Goal: Task Accomplishment & Management: Manage account settings

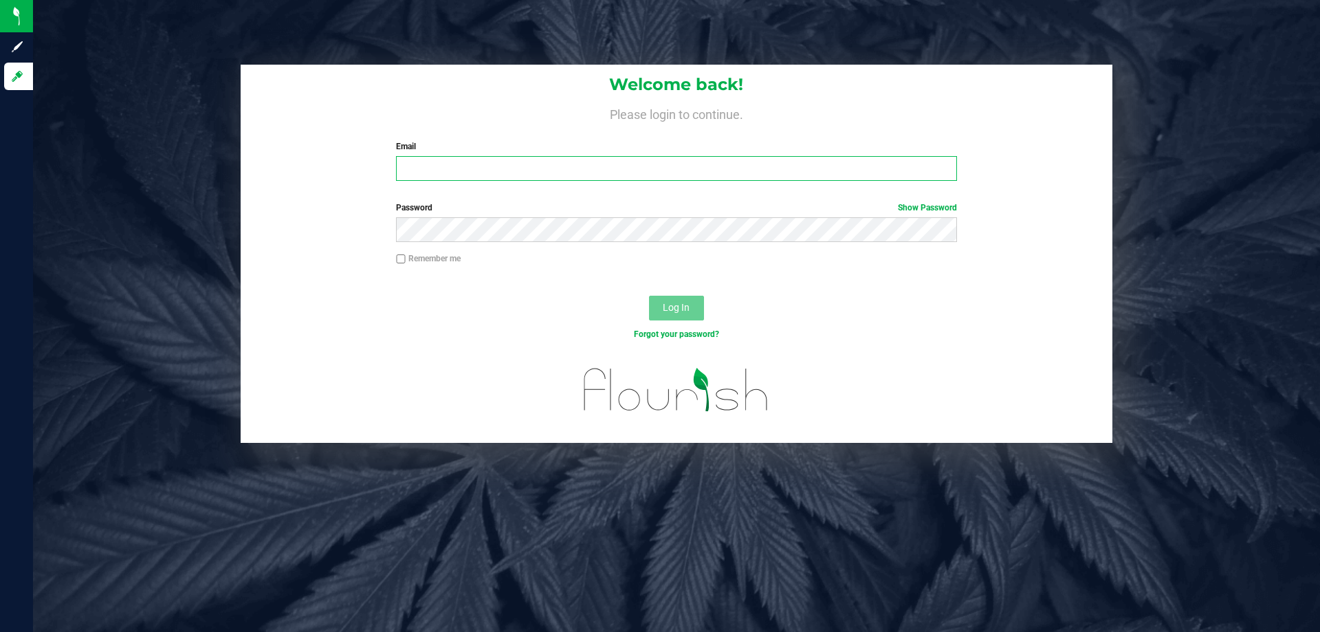
click at [460, 170] on input "Email" at bounding box center [676, 168] width 560 height 25
type input "[EMAIL_ADDRESS][DOMAIN_NAME]"
click at [649, 296] on button "Log In" at bounding box center [676, 308] width 55 height 25
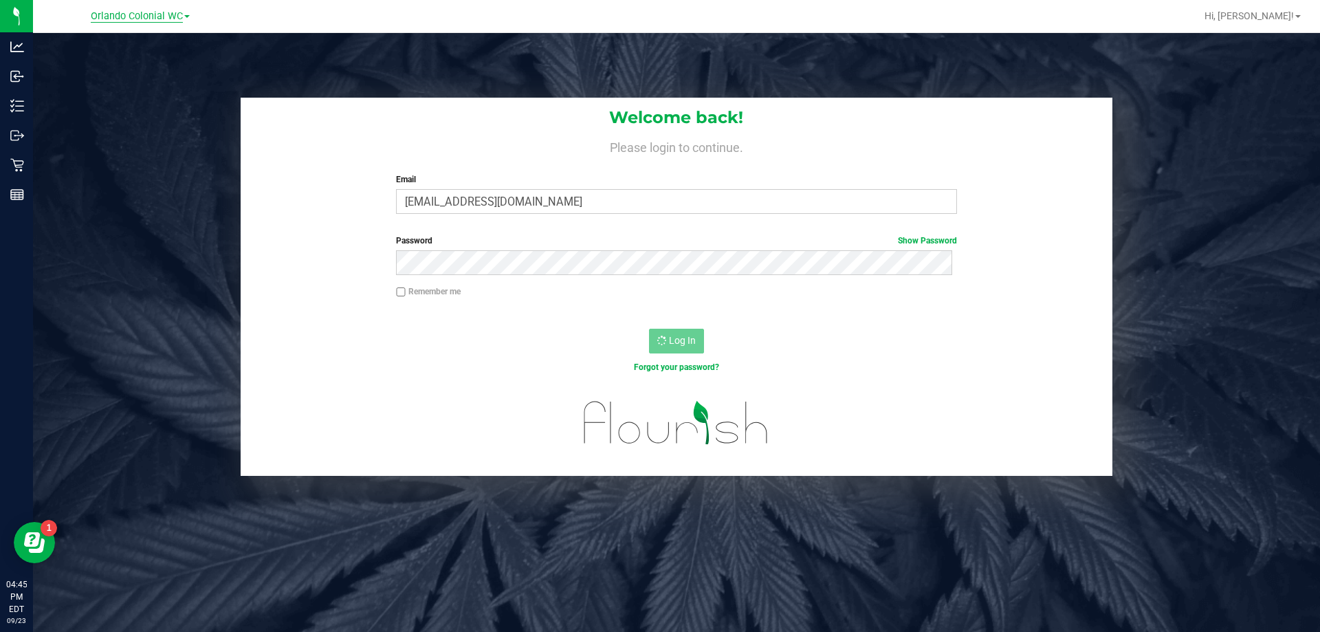
click at [175, 18] on span "Orlando Colonial WC" at bounding box center [137, 16] width 92 height 12
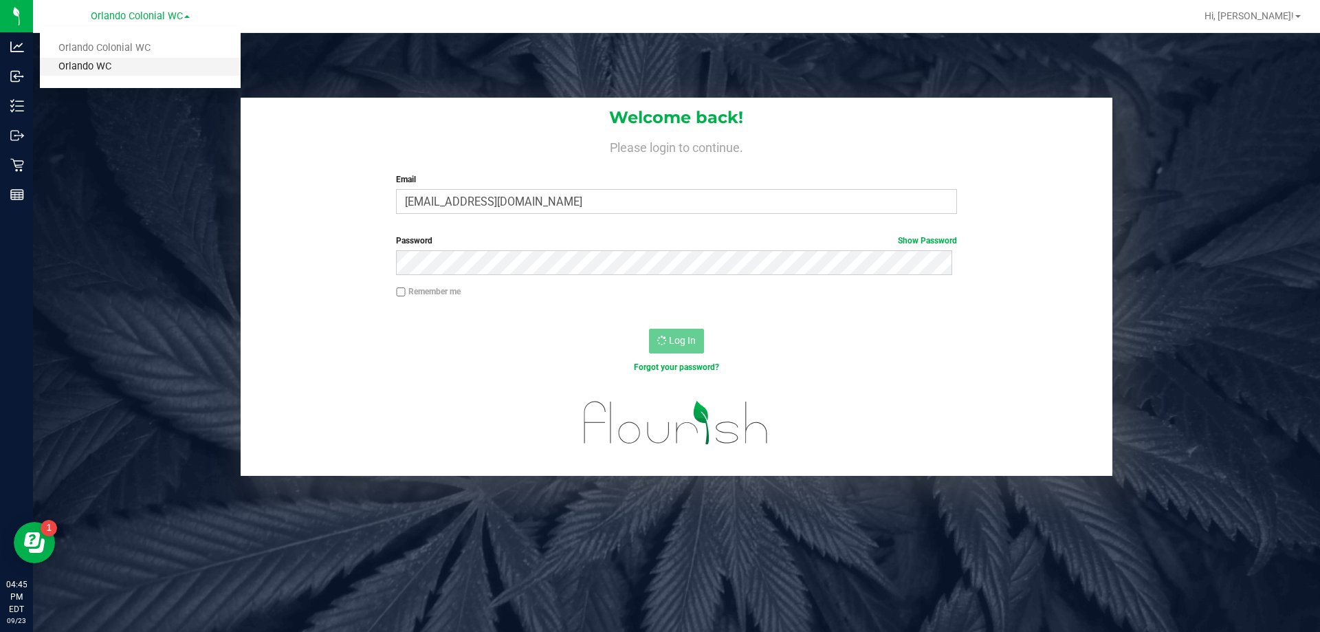
click at [140, 71] on link "Orlando WC" at bounding box center [140, 67] width 201 height 19
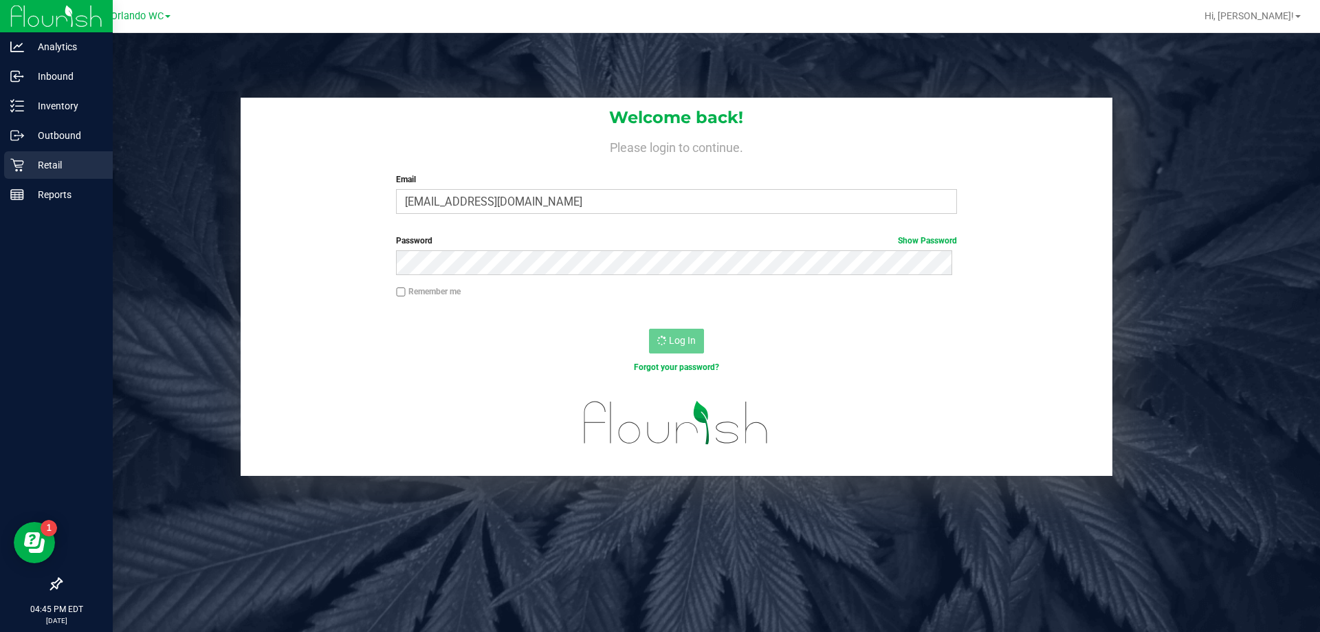
click at [25, 156] on div "Retail" at bounding box center [58, 164] width 109 height 27
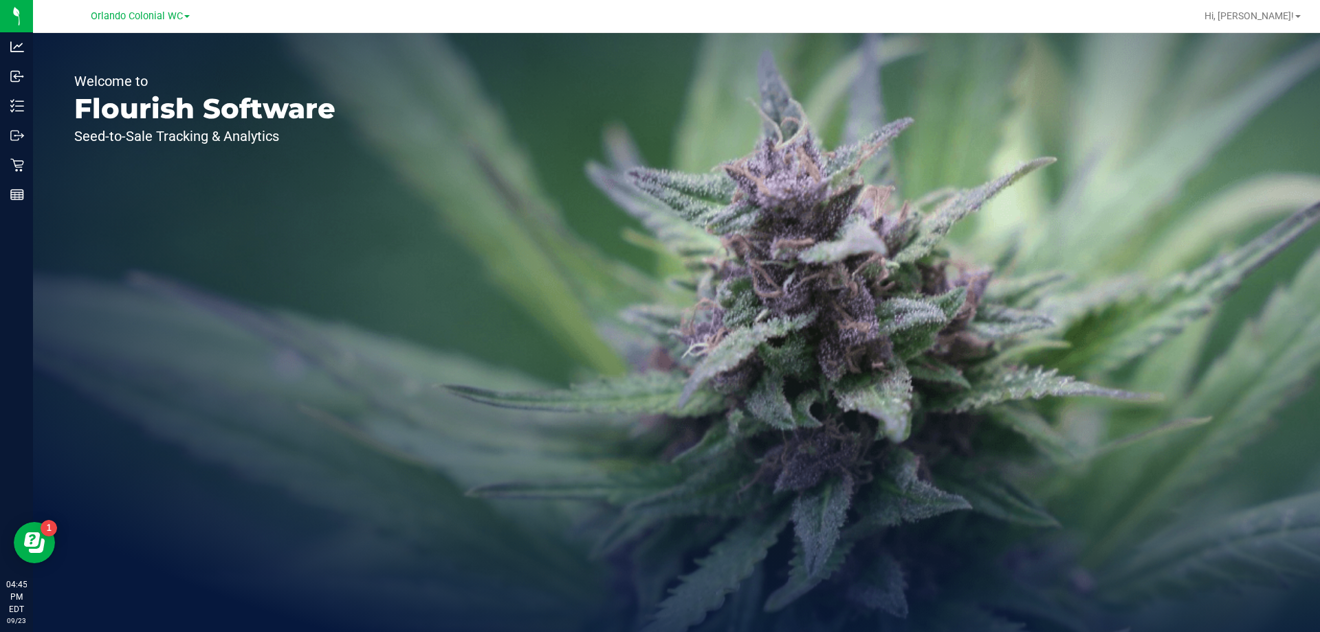
click at [159, 9] on link "Orlando Colonial WC" at bounding box center [140, 15] width 99 height 13
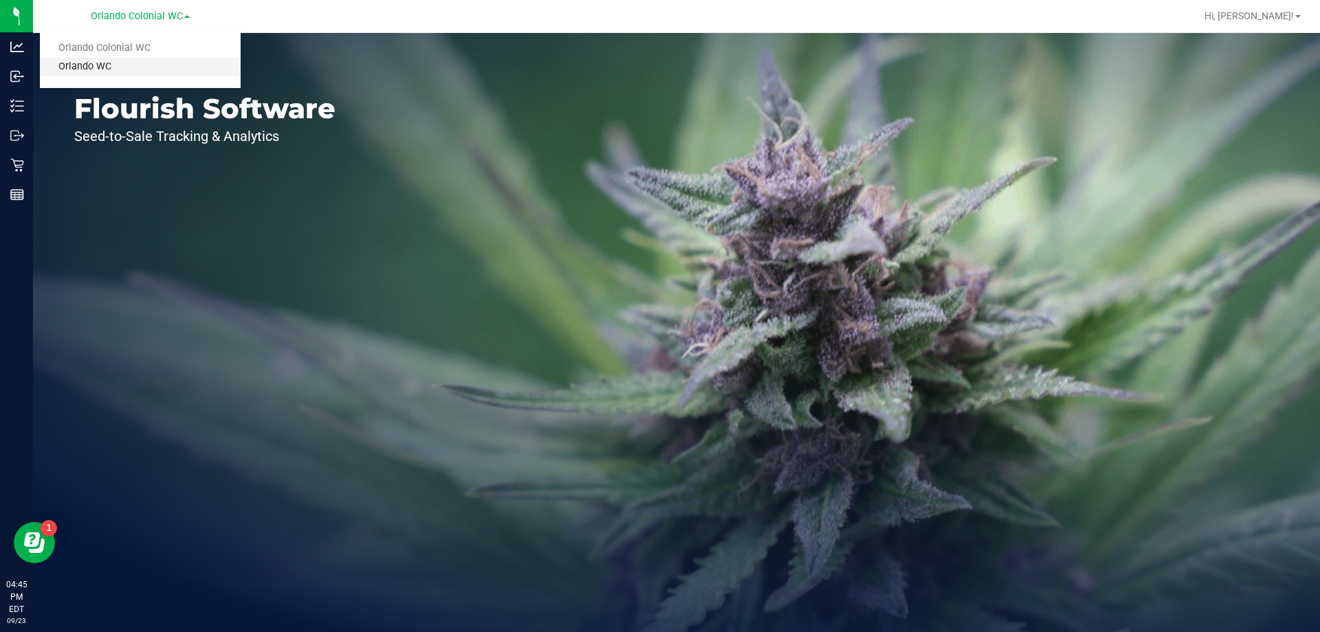
click at [122, 59] on link "Orlando WC" at bounding box center [140, 67] width 201 height 19
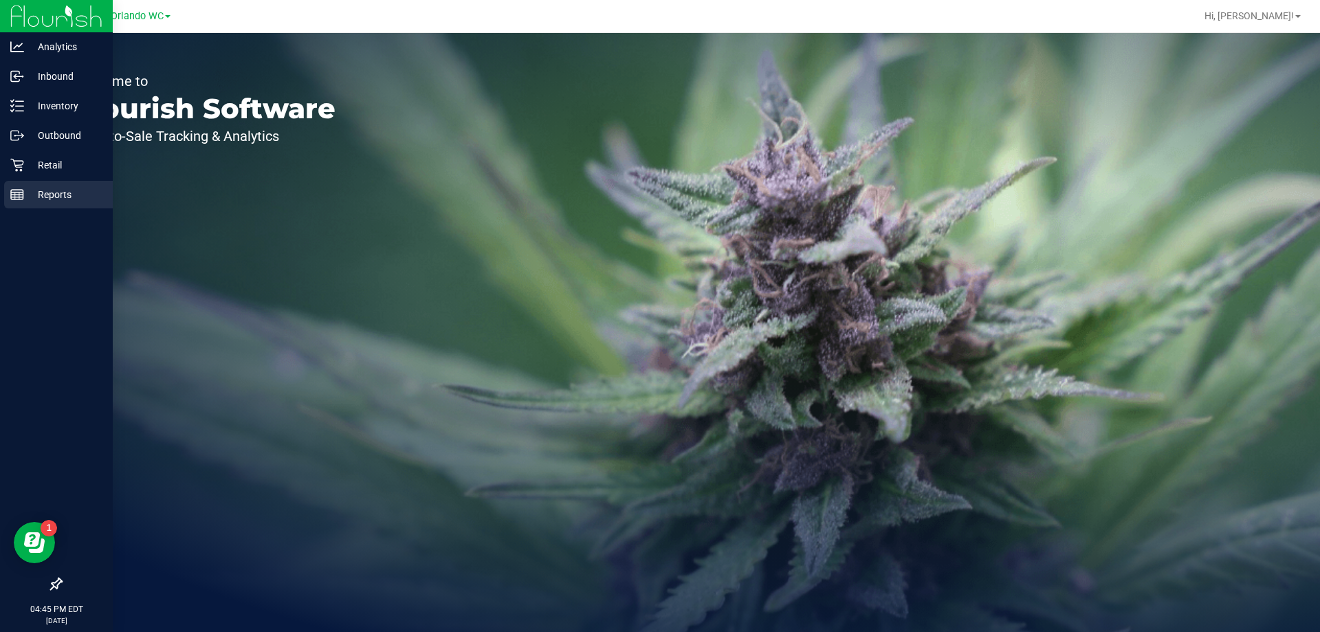
click at [33, 192] on p "Reports" at bounding box center [65, 194] width 82 height 16
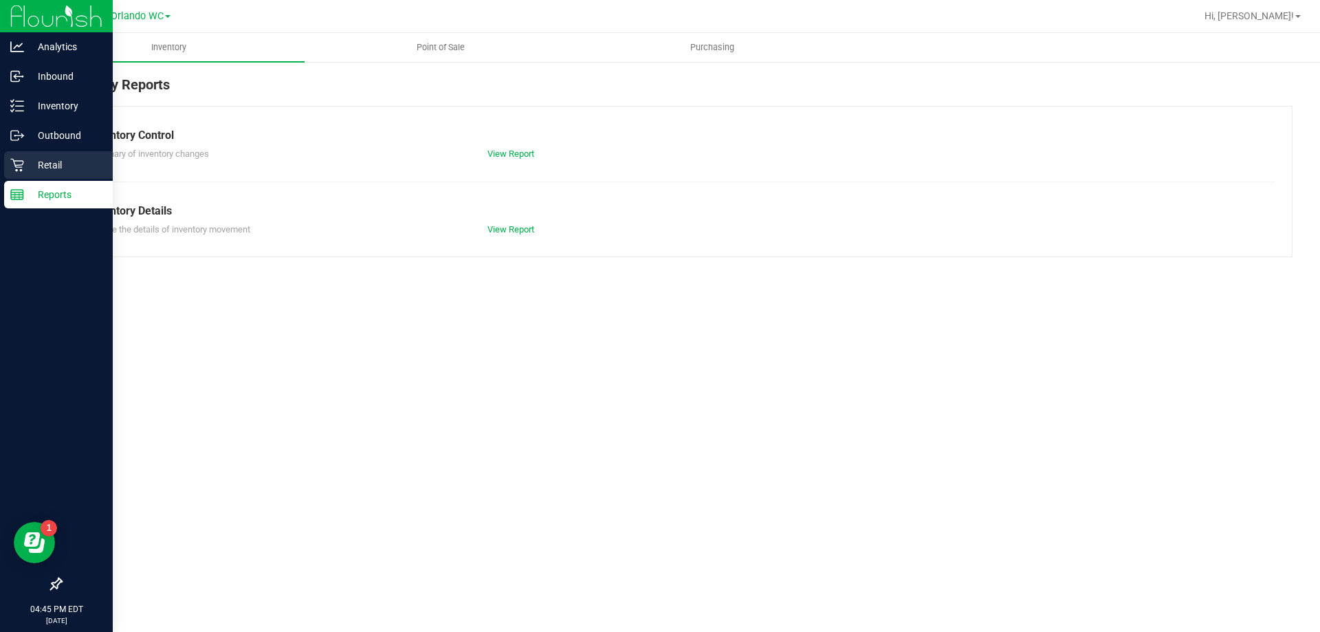
click at [19, 171] on icon at bounding box center [17, 165] width 14 height 14
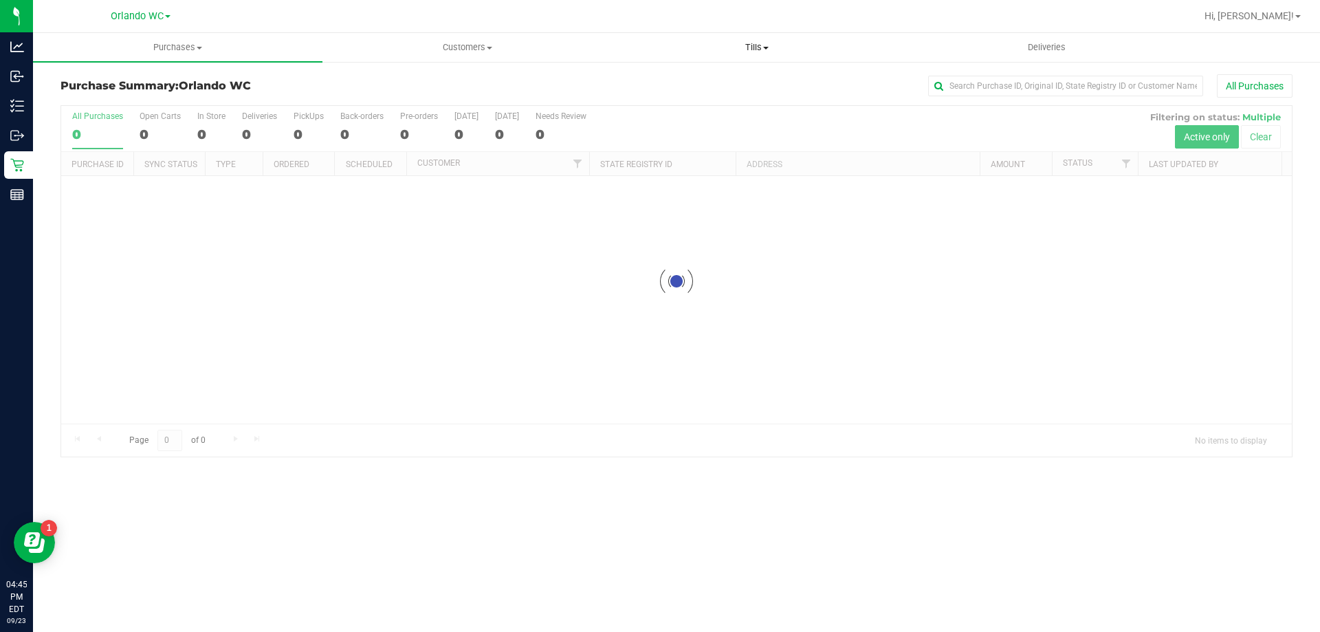
click at [742, 41] on uib-tab-heading "Tills Manage tills Reconcile e-payments" at bounding box center [756, 47] width 288 height 27
click at [669, 91] on li "Reconcile e-payments" at bounding box center [756, 99] width 289 height 16
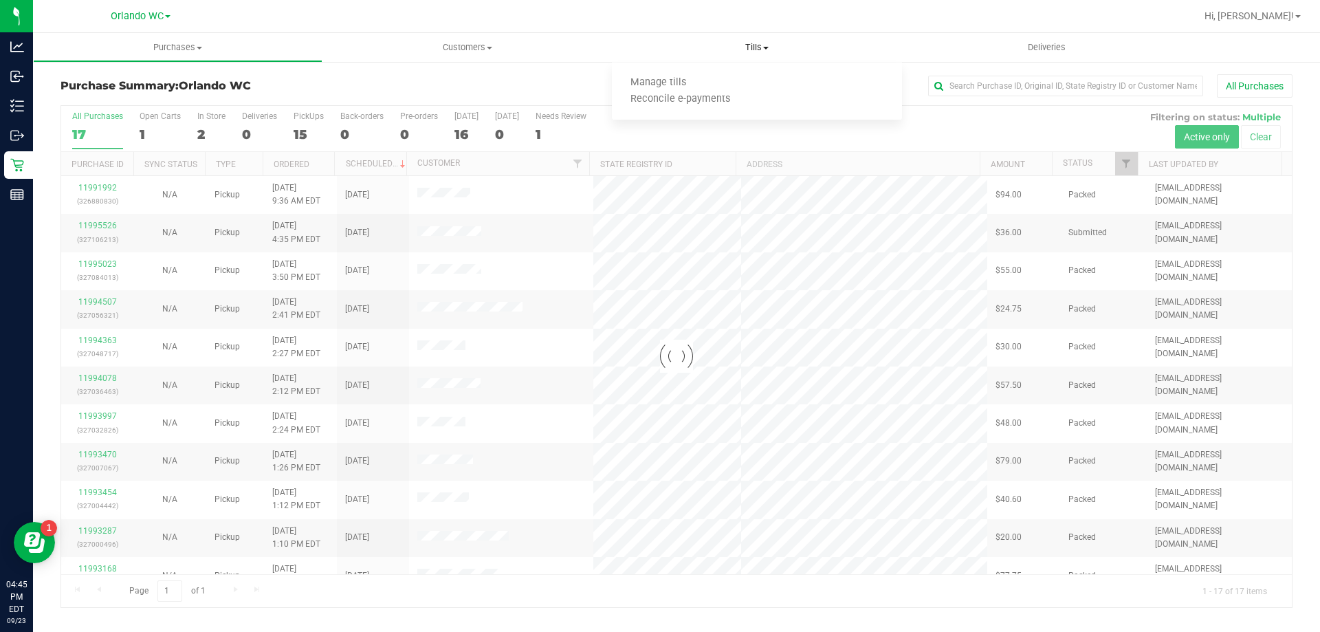
click at [762, 50] on span "Tills" at bounding box center [756, 47] width 289 height 12
click at [757, 47] on span "Tills" at bounding box center [756, 47] width 289 height 12
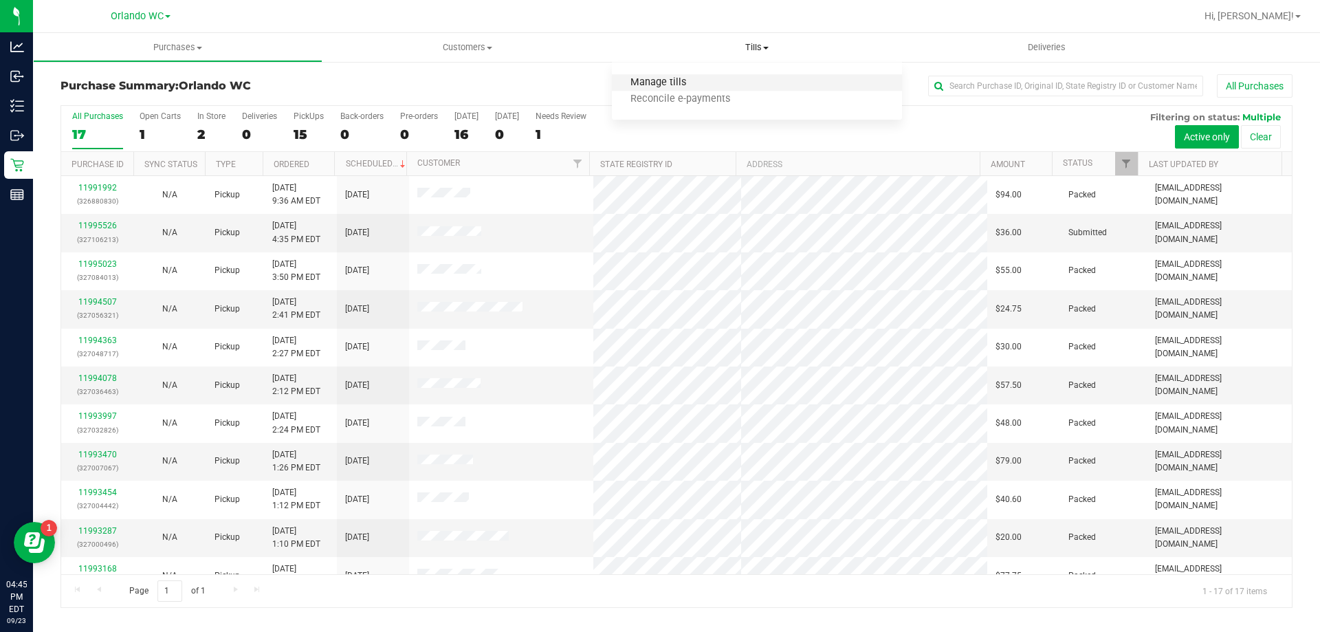
click at [630, 82] on span "Manage tills" at bounding box center [658, 83] width 93 height 12
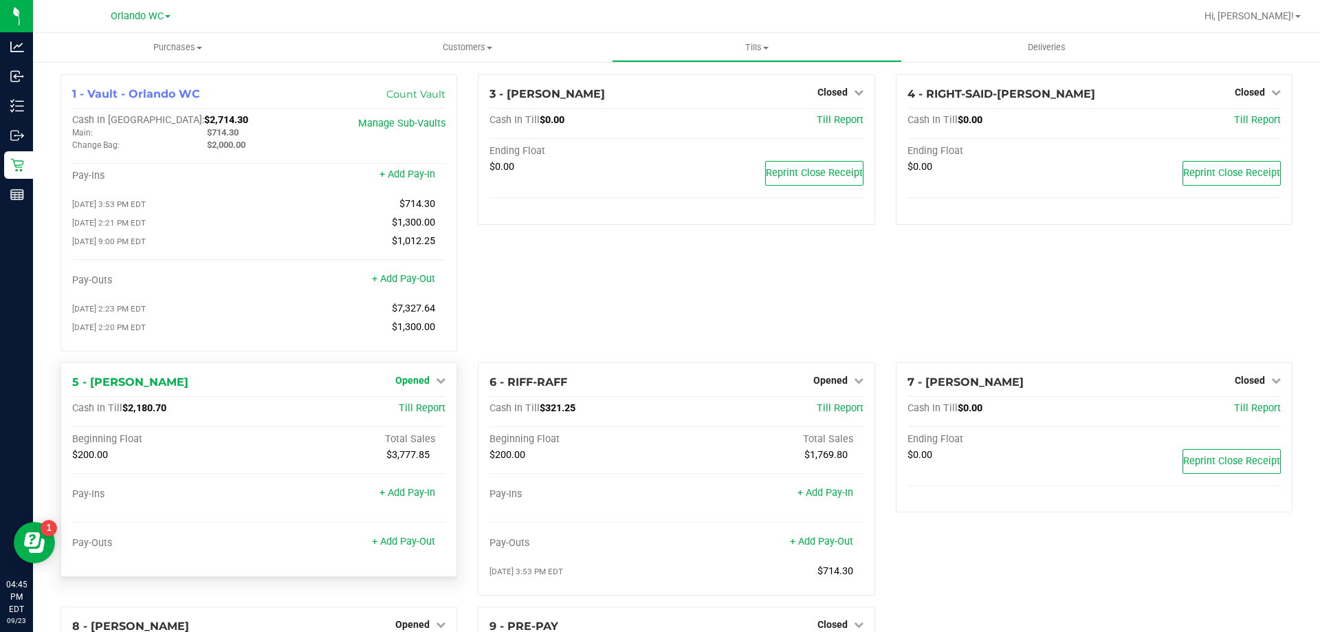
click at [408, 281] on link "+ Add Pay-Out" at bounding box center [403, 279] width 63 height 12
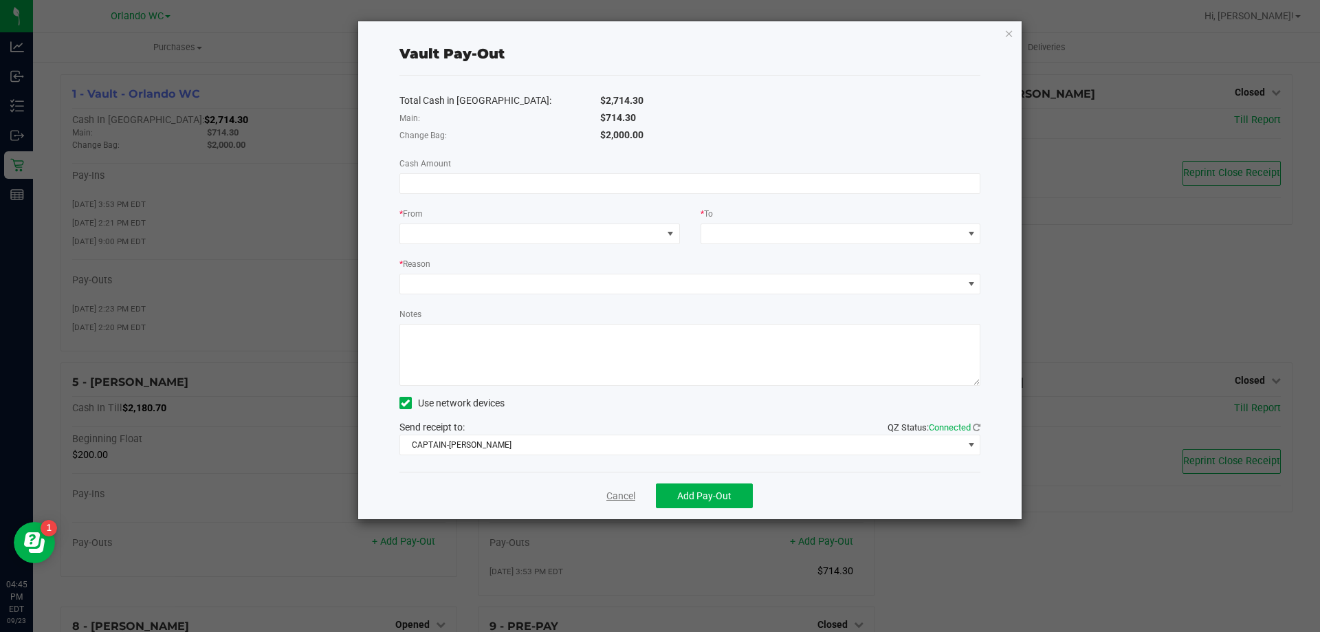
click at [624, 493] on link "Cancel" at bounding box center [620, 496] width 29 height 14
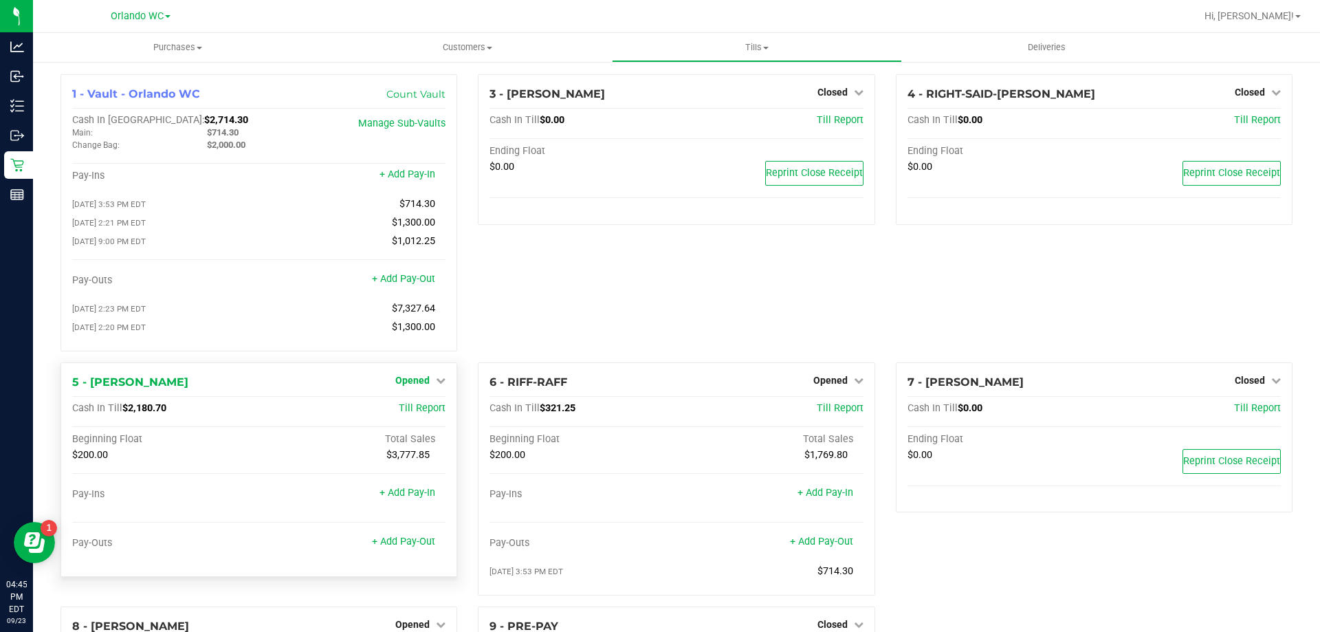
click at [405, 386] on span "Opened" at bounding box center [412, 380] width 34 height 11
click at [432, 410] on div "Close Till" at bounding box center [415, 408] width 102 height 17
click at [415, 410] on link "Close Till" at bounding box center [414, 408] width 37 height 11
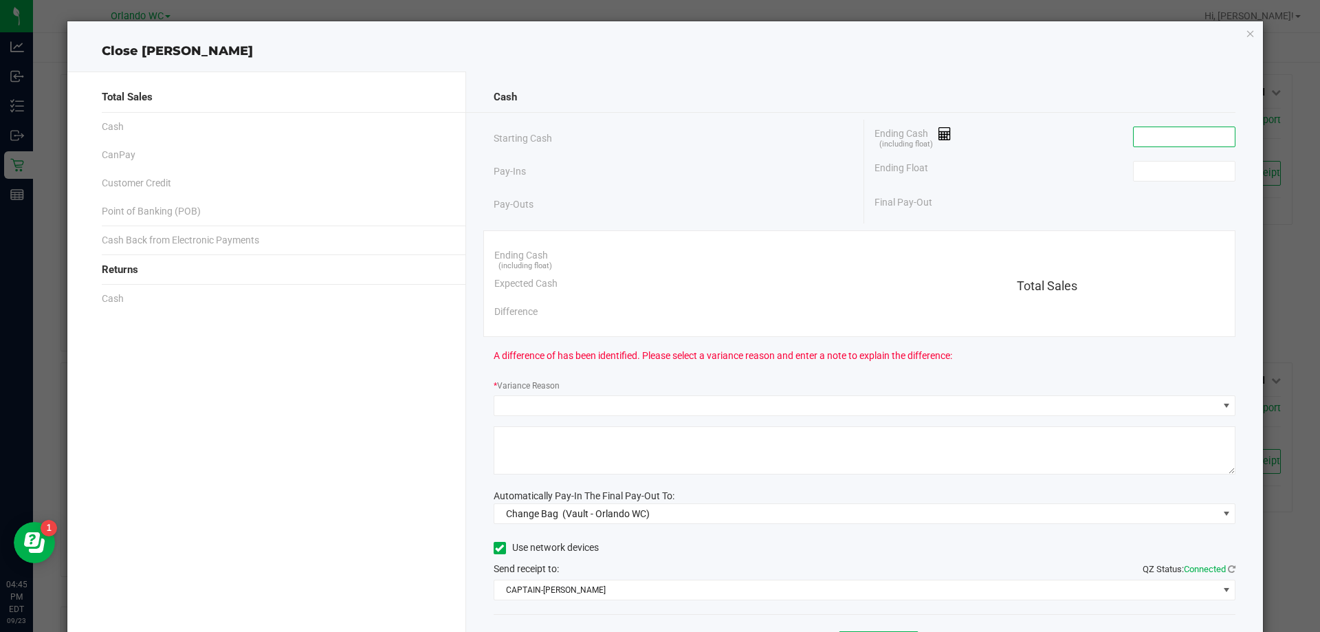
click at [1149, 135] on input at bounding box center [1183, 136] width 101 height 19
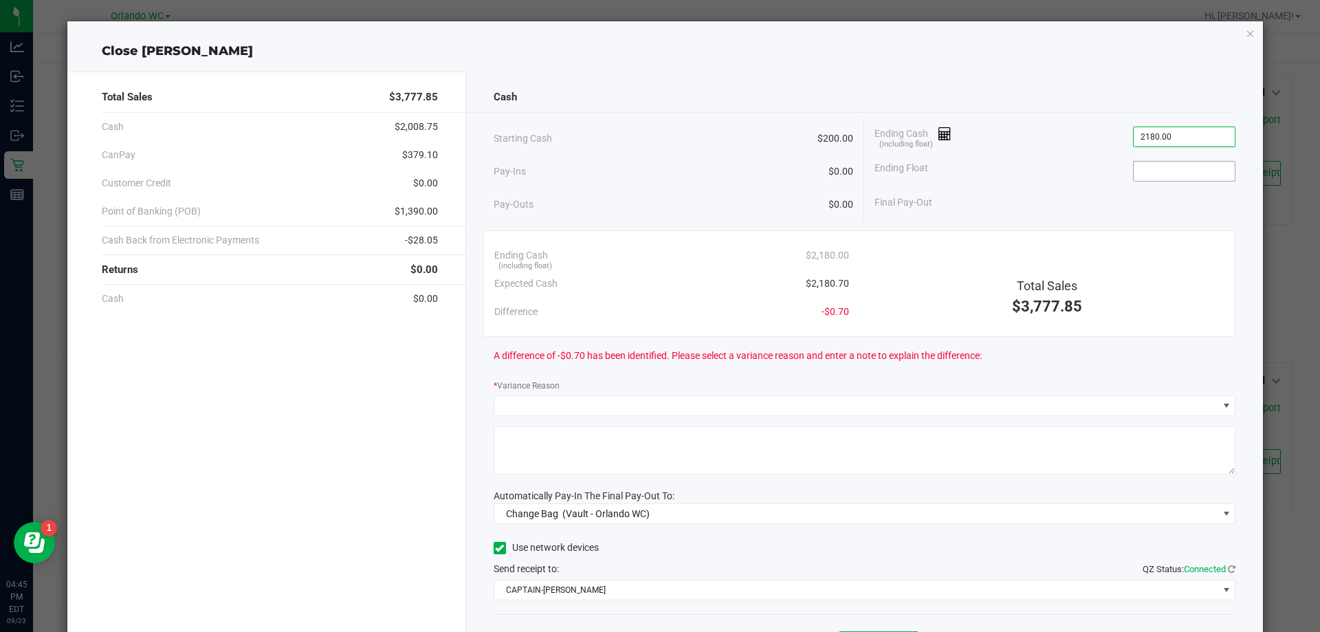
type input "$2,180.00"
click at [1162, 168] on input at bounding box center [1183, 171] width 101 height 19
type input "200"
type input "2180"
type input "$200.00"
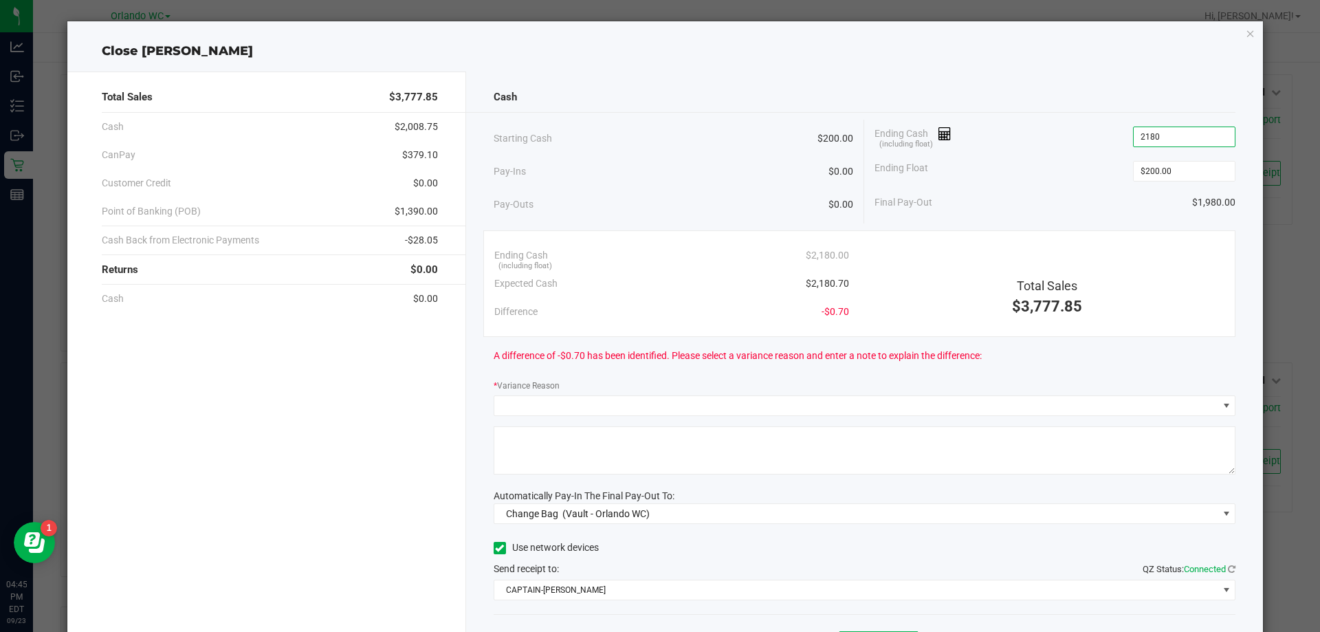
click at [1195, 132] on input "2180" at bounding box center [1183, 136] width 101 height 19
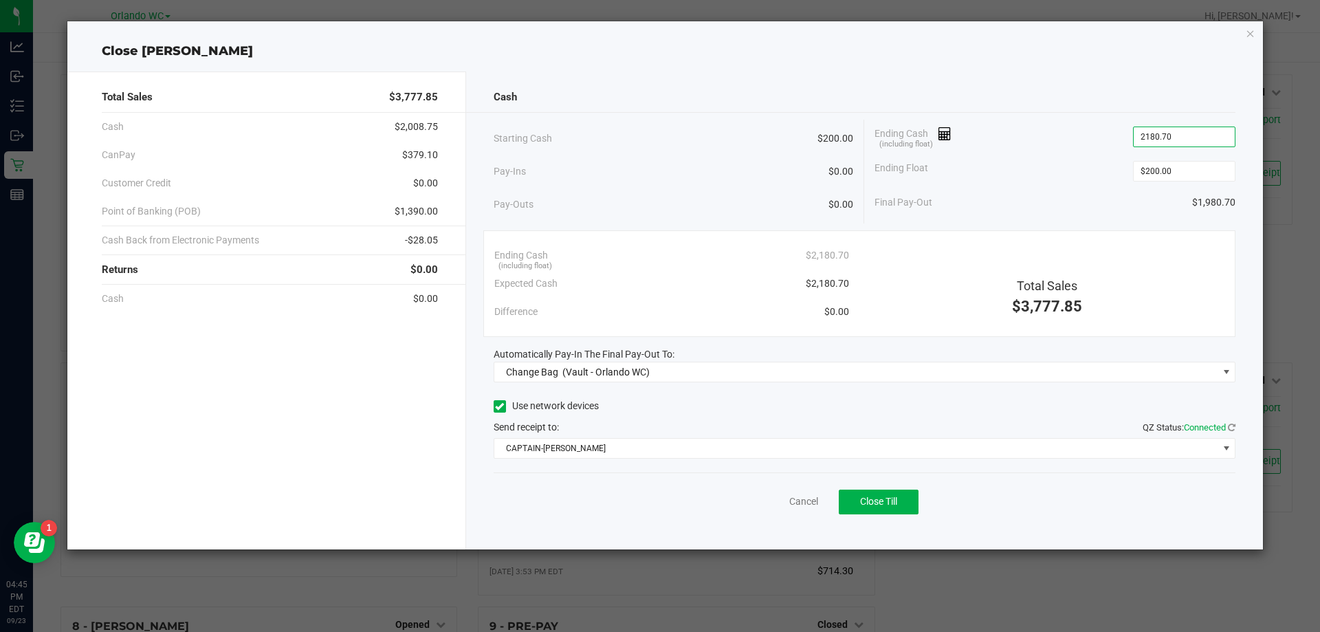
type input "$2,180.70"
click at [956, 259] on div "Total Sales $3,777.85" at bounding box center [1046, 279] width 375 height 77
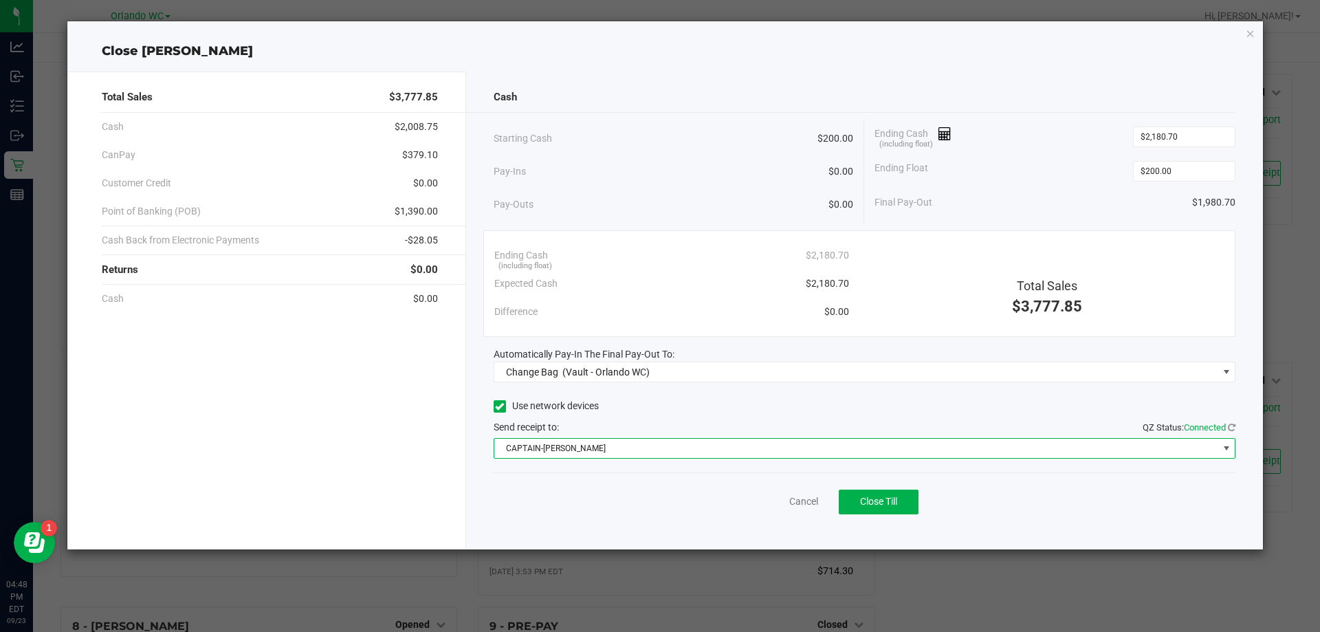
click at [614, 450] on span "CAPTAIN-KANGA" at bounding box center [856, 447] width 724 height 19
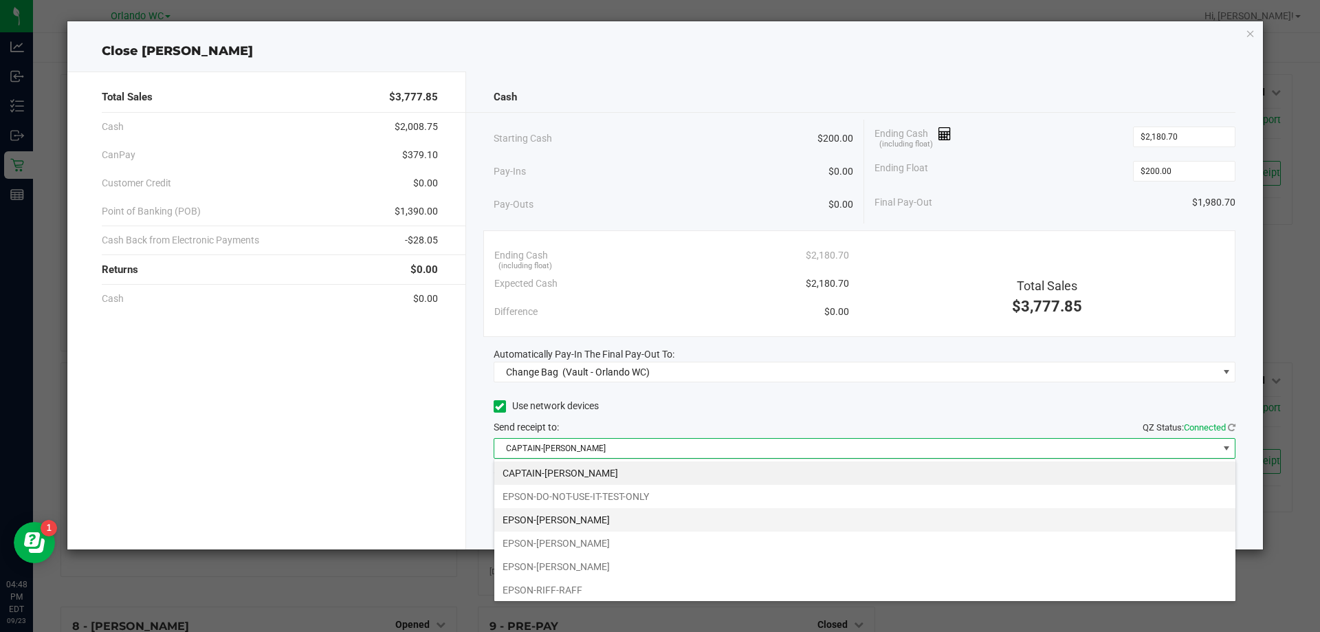
scroll to position [21, 742]
click at [588, 519] on li "EPSON-JASON-DERULO" at bounding box center [864, 519] width 741 height 23
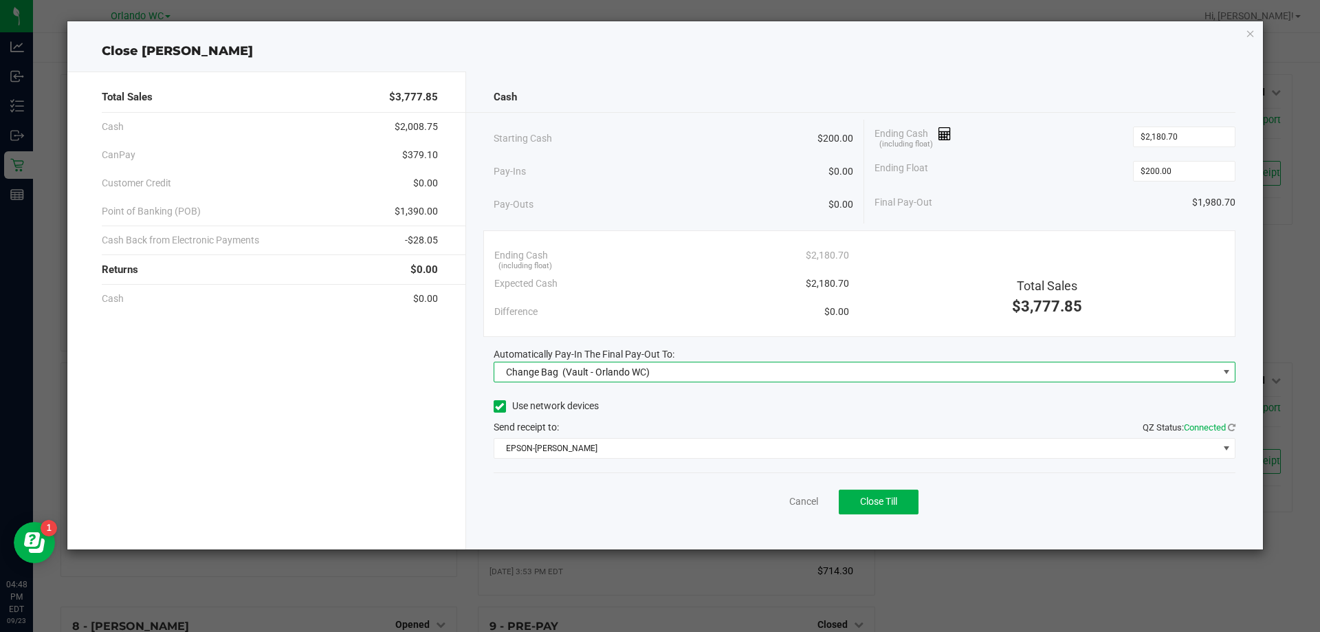
click at [593, 374] on span "(Vault - Orlando WC)" at bounding box center [605, 371] width 87 height 11
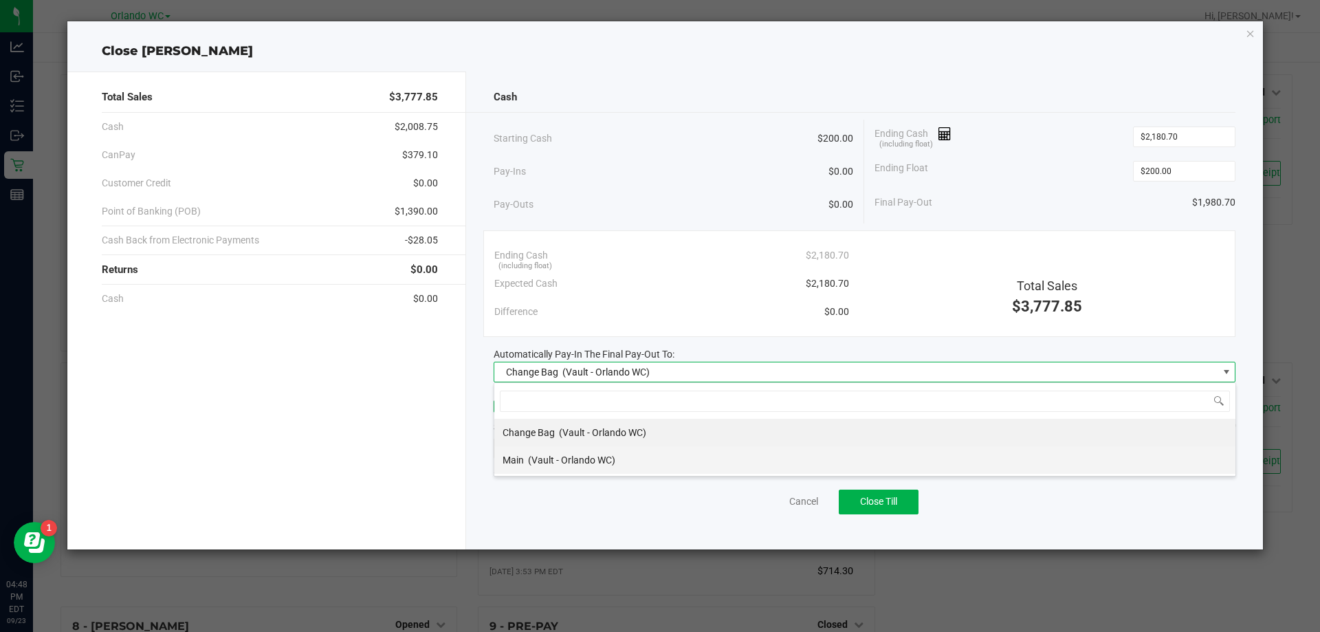
click at [570, 461] on span "(Vault - Orlando WC)" at bounding box center [571, 459] width 87 height 11
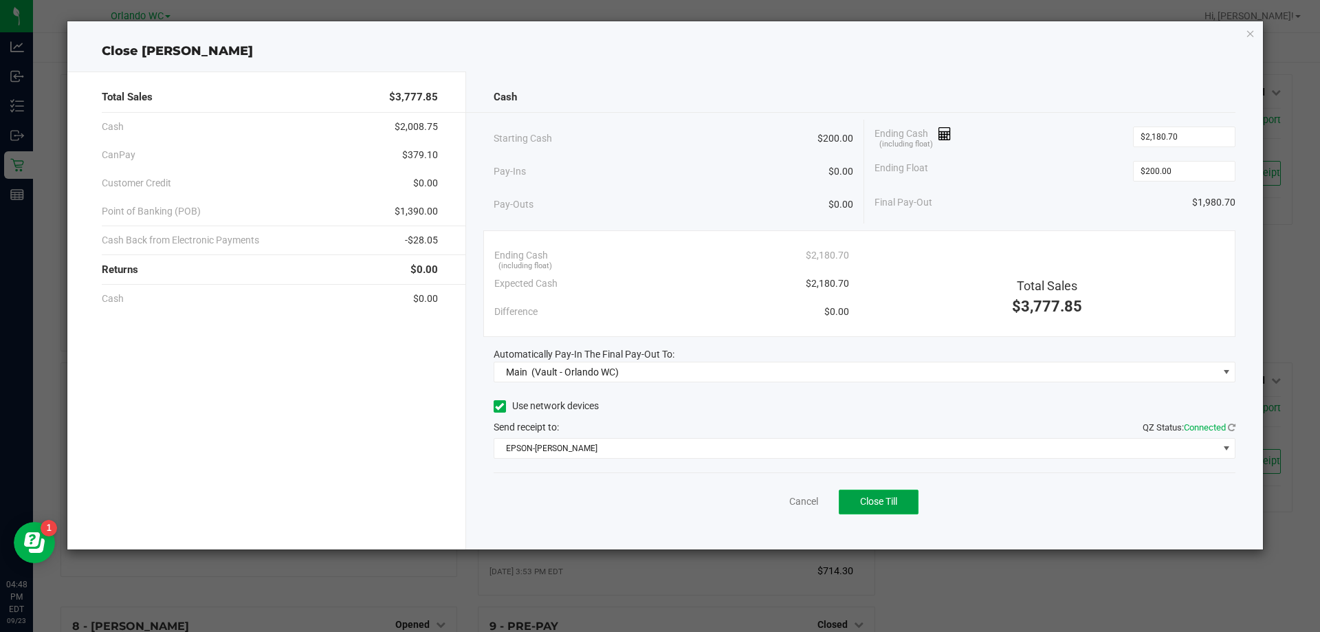
click at [897, 507] on span "Close Till" at bounding box center [878, 501] width 37 height 11
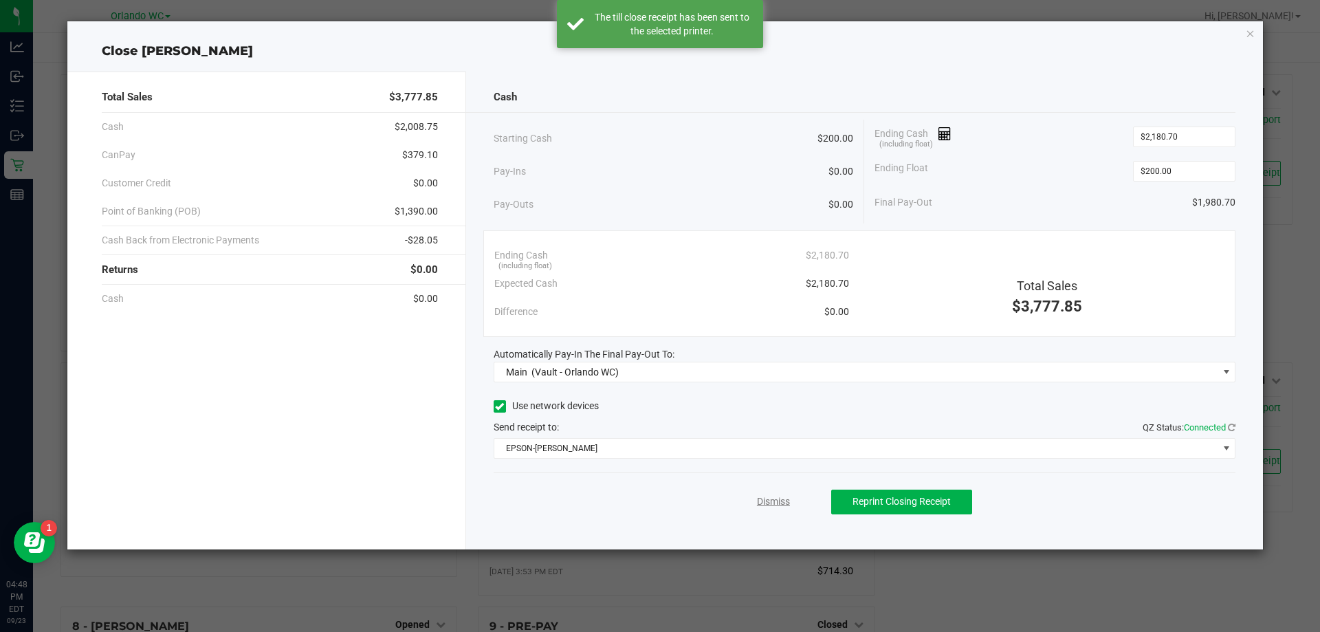
click at [776, 505] on link "Dismiss" at bounding box center [773, 501] width 33 height 14
